Goal: Check status: Check status

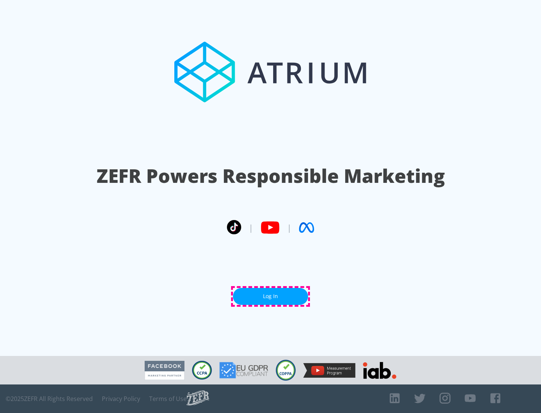
click at [271, 297] on link "Log In" at bounding box center [270, 296] width 75 height 17
